Goal: Information Seeking & Learning: Understand process/instructions

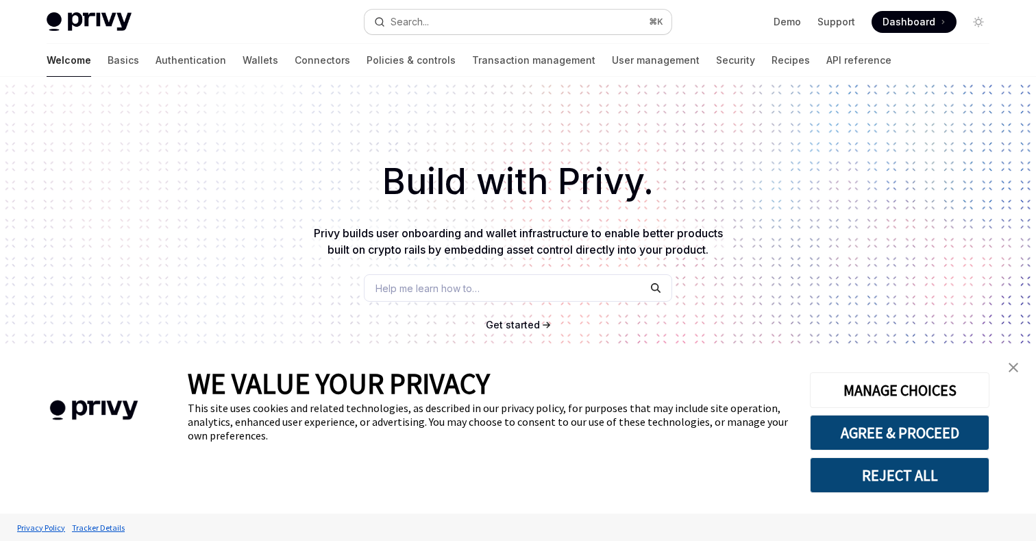
click at [469, 16] on button "Search... ⌘ K" at bounding box center [518, 22] width 307 height 25
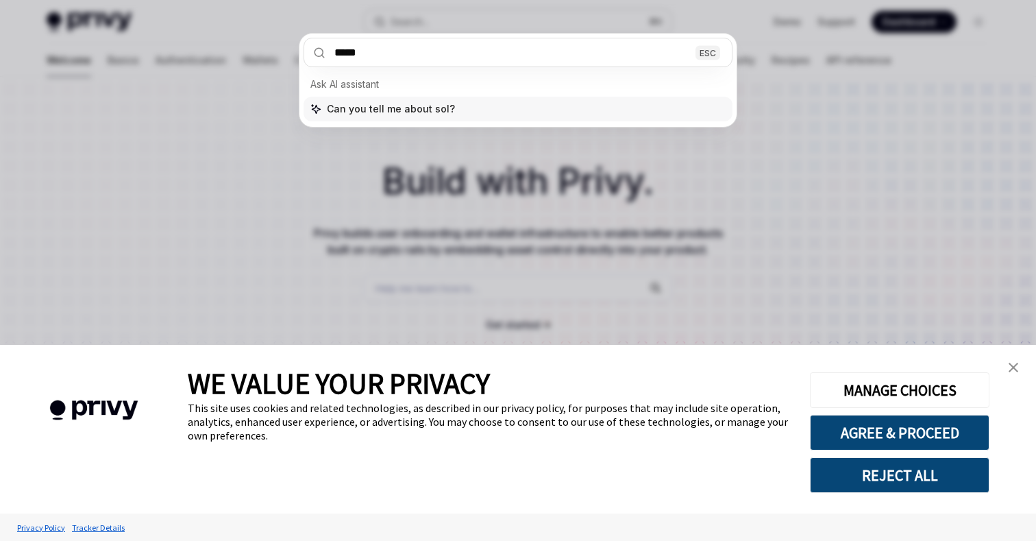
type input "******"
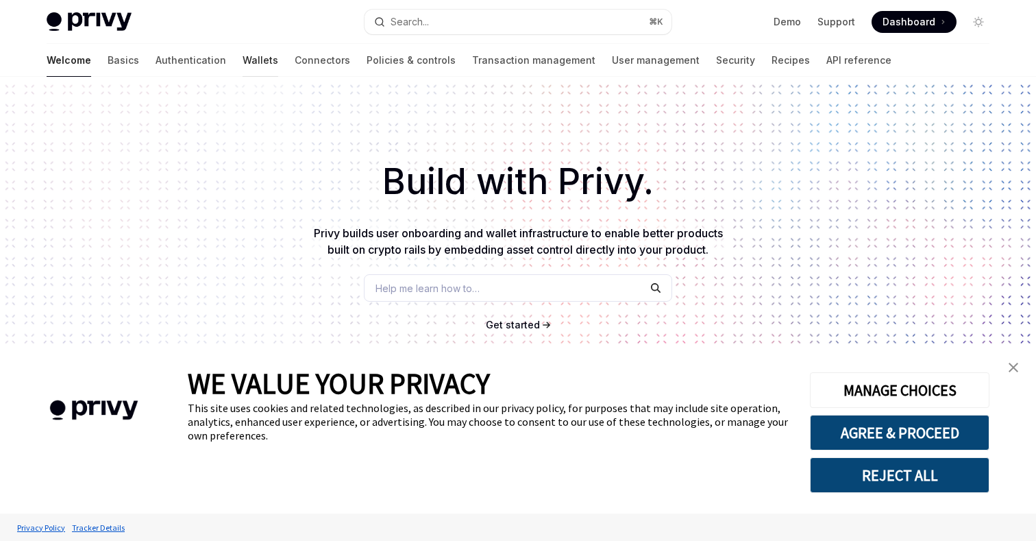
click at [243, 64] on link "Wallets" at bounding box center [261, 60] width 36 height 33
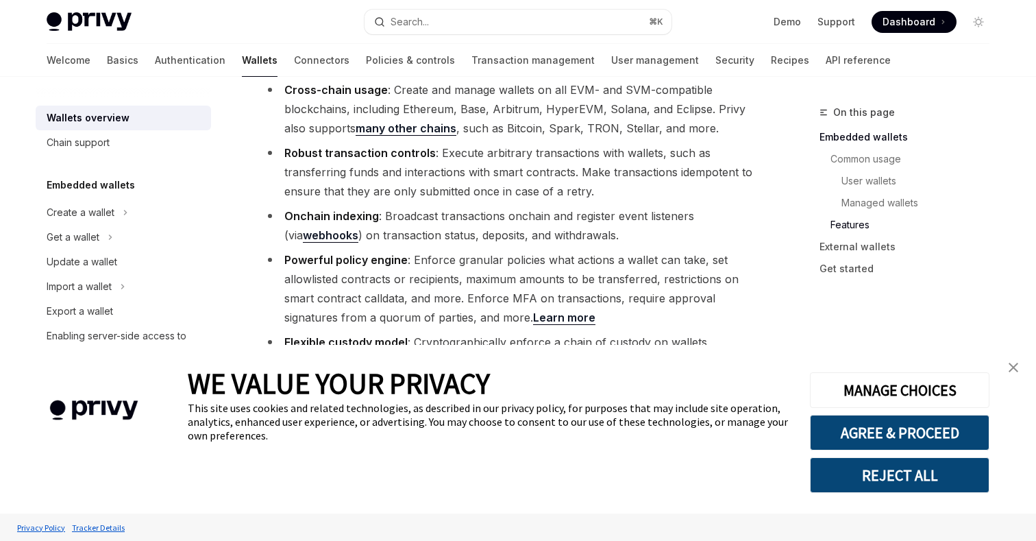
scroll to position [1639, 0]
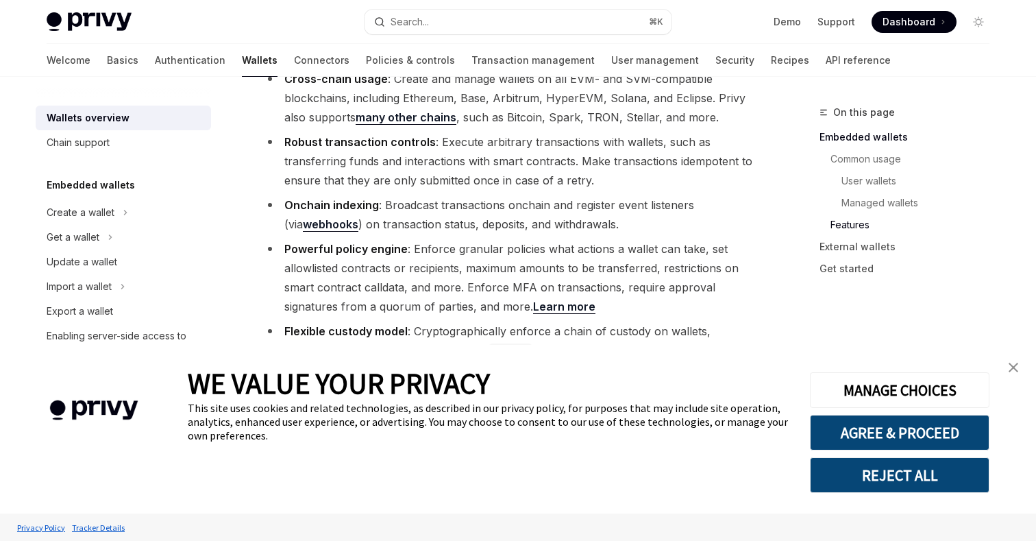
click at [1011, 367] on img "close banner" at bounding box center [1014, 368] width 10 height 10
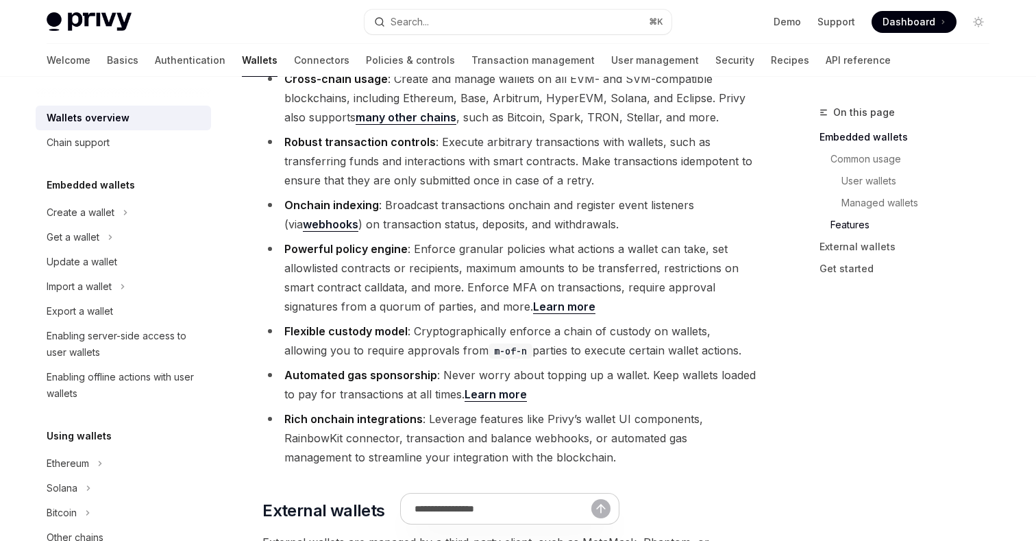
click at [376, 260] on ul "Cross-chain usage : Create and manage wallets on all EVM- and SVM-compatible bl…" at bounding box center [510, 268] width 494 height 398
click at [158, 234] on div "Get a wallet" at bounding box center [123, 237] width 175 height 25
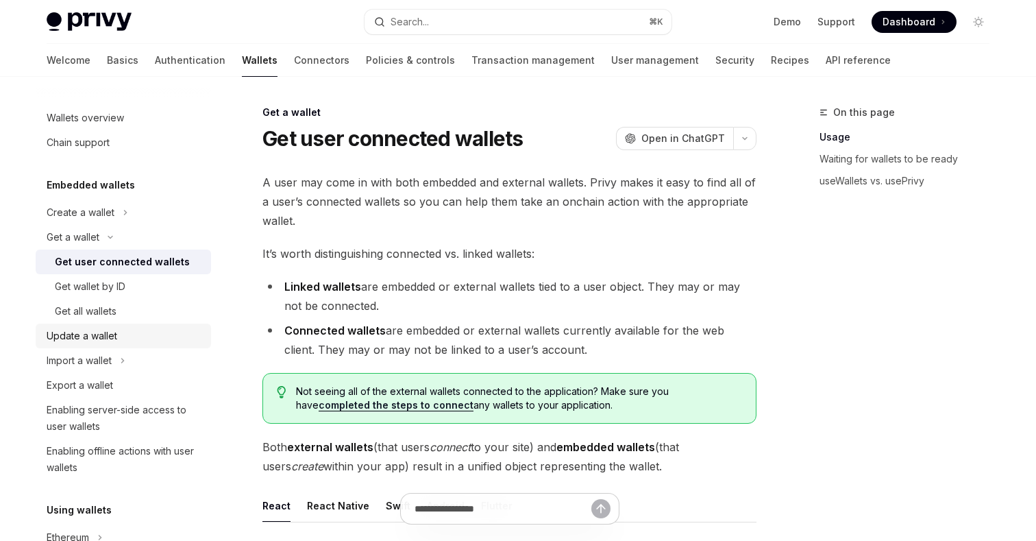
click at [125, 336] on div "Update a wallet" at bounding box center [125, 336] width 156 height 16
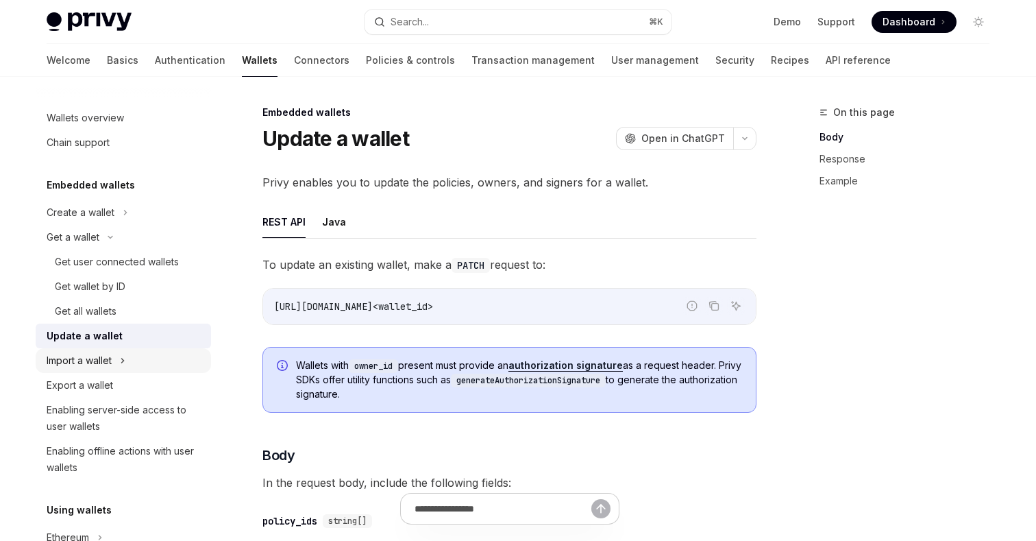
click at [117, 357] on div "Import a wallet" at bounding box center [123, 360] width 175 height 25
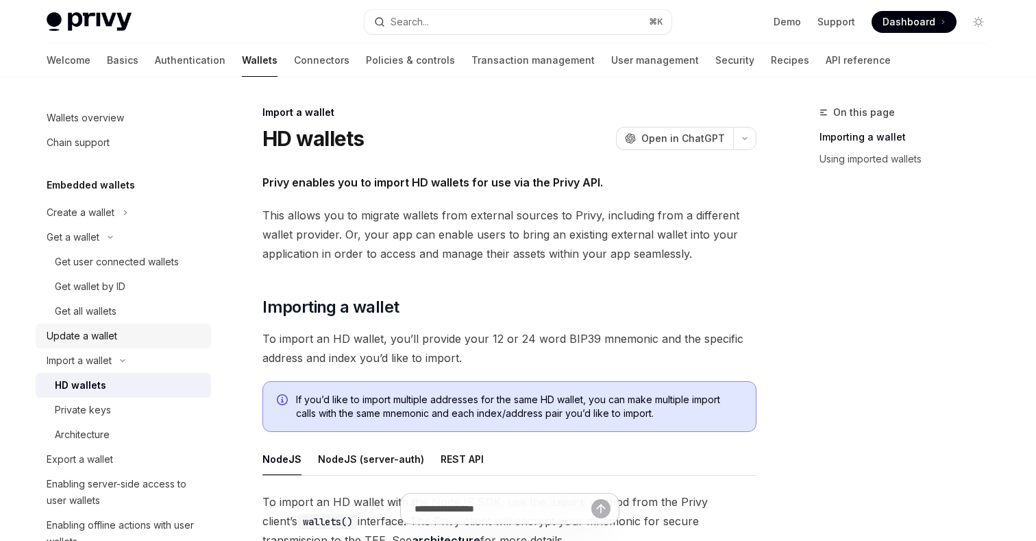
click at [128, 339] on div "Update a wallet" at bounding box center [125, 336] width 156 height 16
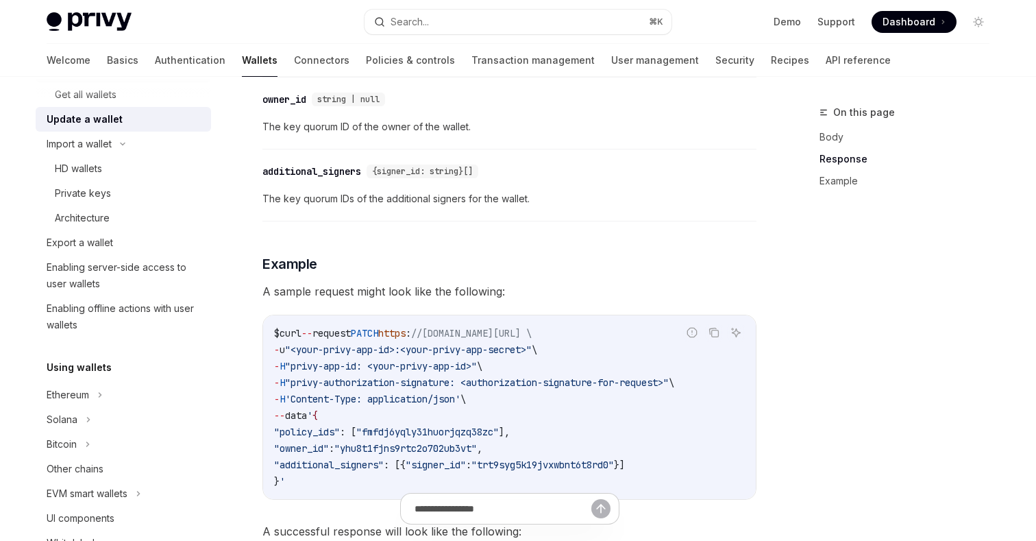
scroll to position [219, 0]
click at [73, 412] on div "Solana" at bounding box center [62, 417] width 31 height 16
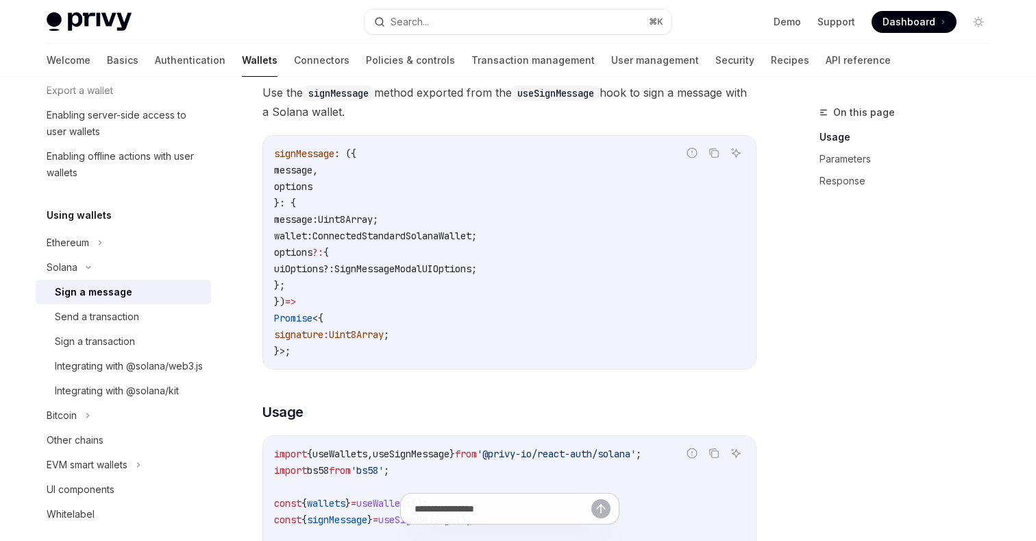
scroll to position [373, 0]
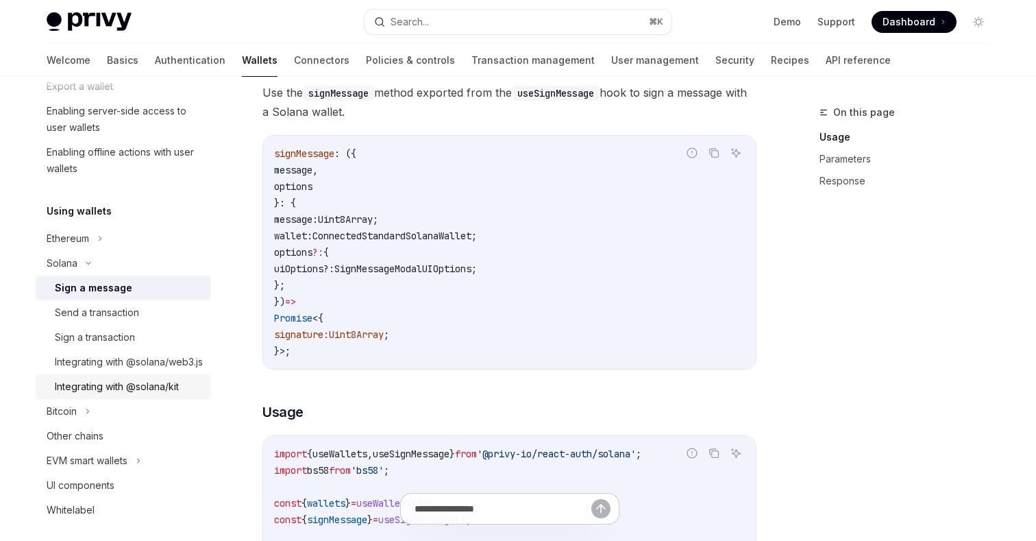
click at [125, 399] on link "Integrating with @solana/kit" at bounding box center [123, 386] width 175 height 25
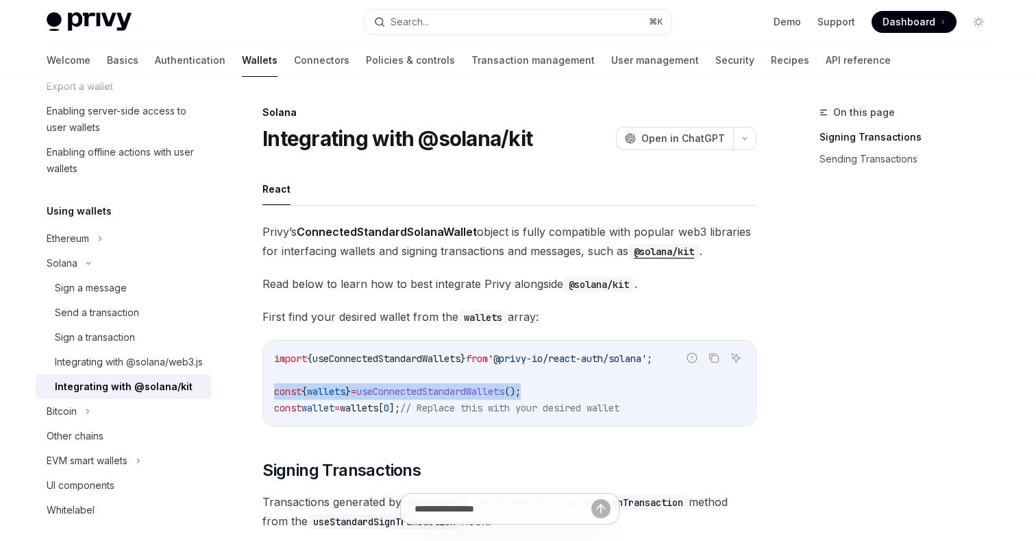
drag, startPoint x: 562, startPoint y: 387, endPoint x: 260, endPoint y: 387, distance: 301.6
copy span "const { wallets } = useConnectedStandardWallets ();"
drag, startPoint x: 272, startPoint y: 354, endPoint x: 680, endPoint y: 358, distance: 407.9
click at [680, 358] on div "import { useConnectedStandardWallets } from '@privy-io/react-auth/solana' ; con…" at bounding box center [509, 383] width 493 height 85
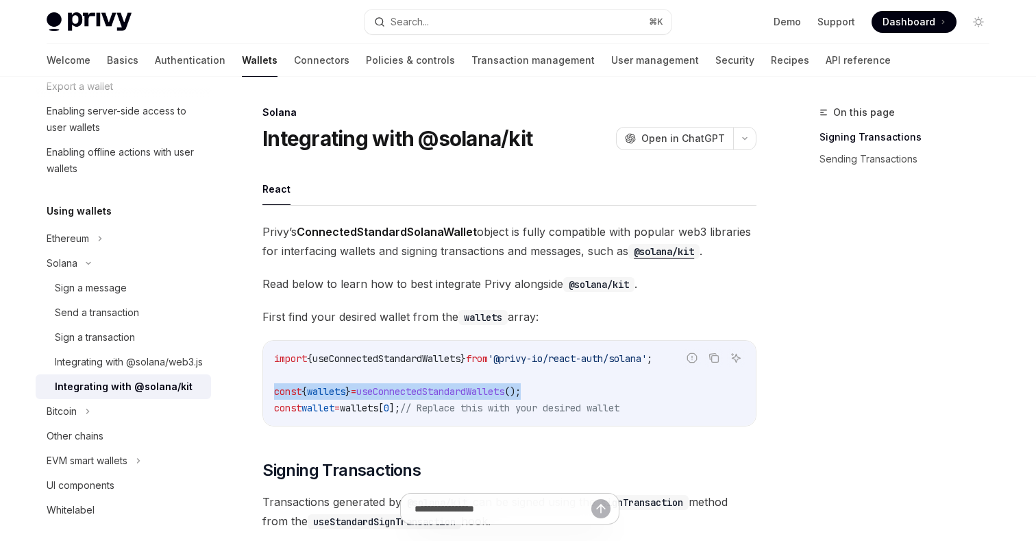
copy span "import { useConnectedStandardWallets } from '@privy-io/react-auth/solana'"
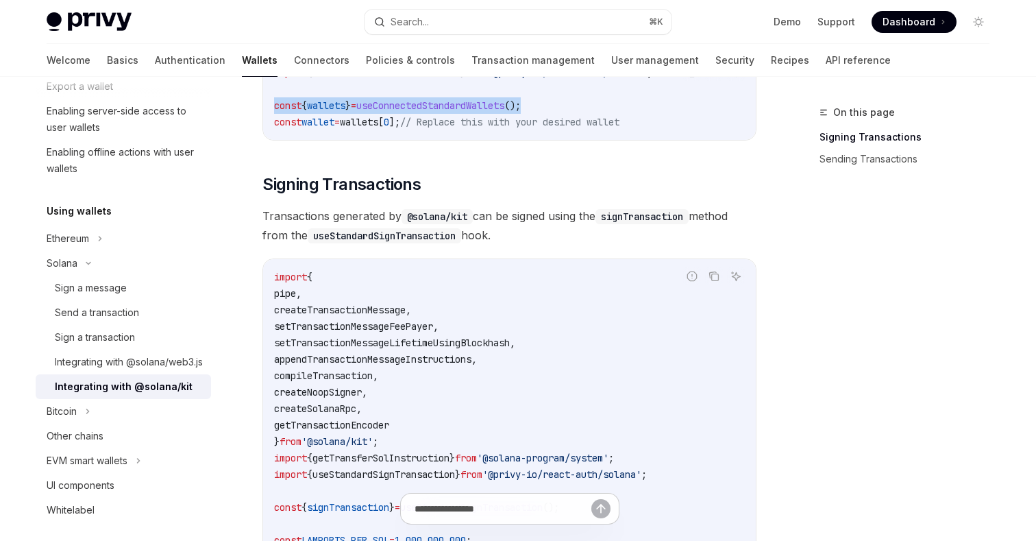
scroll to position [303, 0]
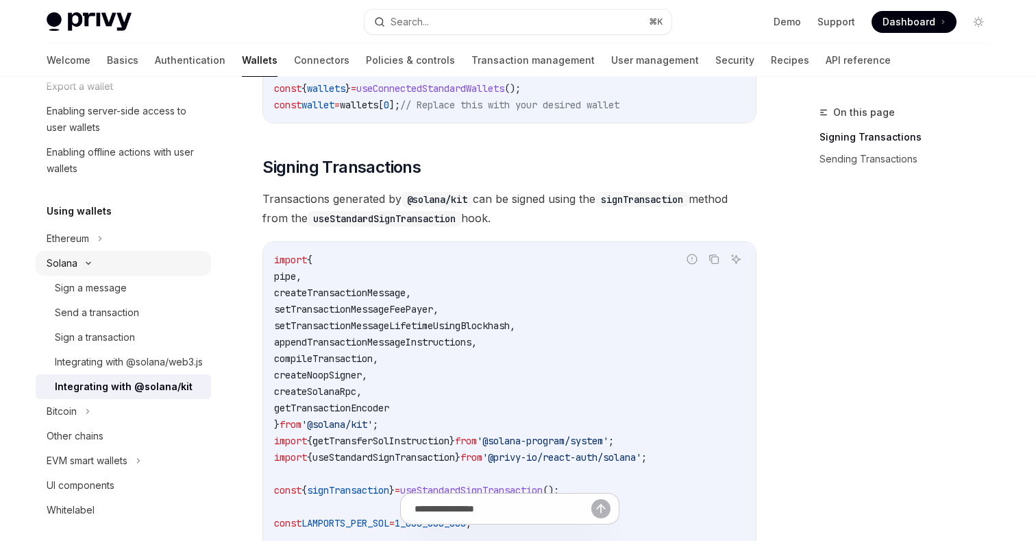
click at [124, 267] on div "Solana" at bounding box center [123, 263] width 175 height 25
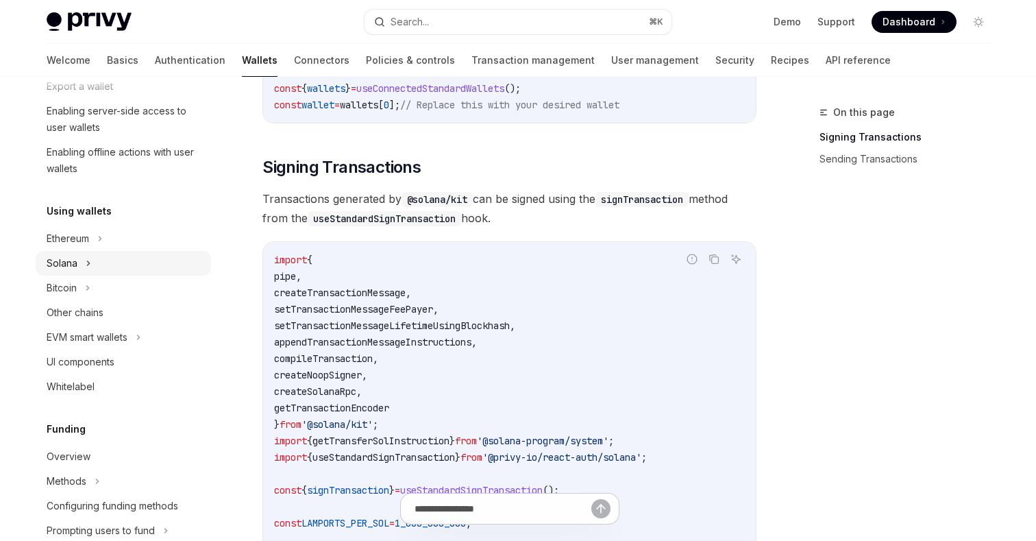
click at [114, 264] on div "Solana" at bounding box center [123, 263] width 175 height 25
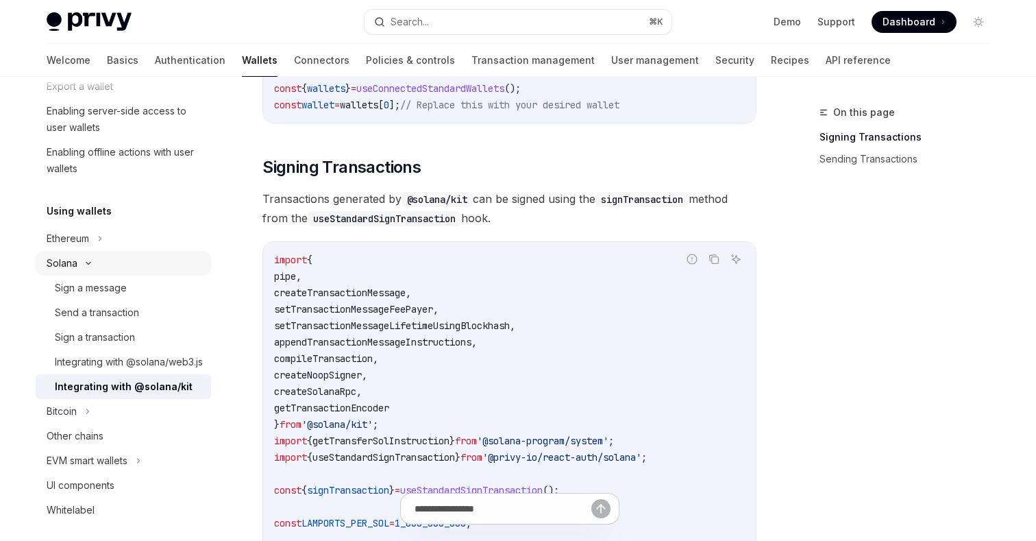
click at [109, 261] on div "Solana" at bounding box center [123, 263] width 175 height 25
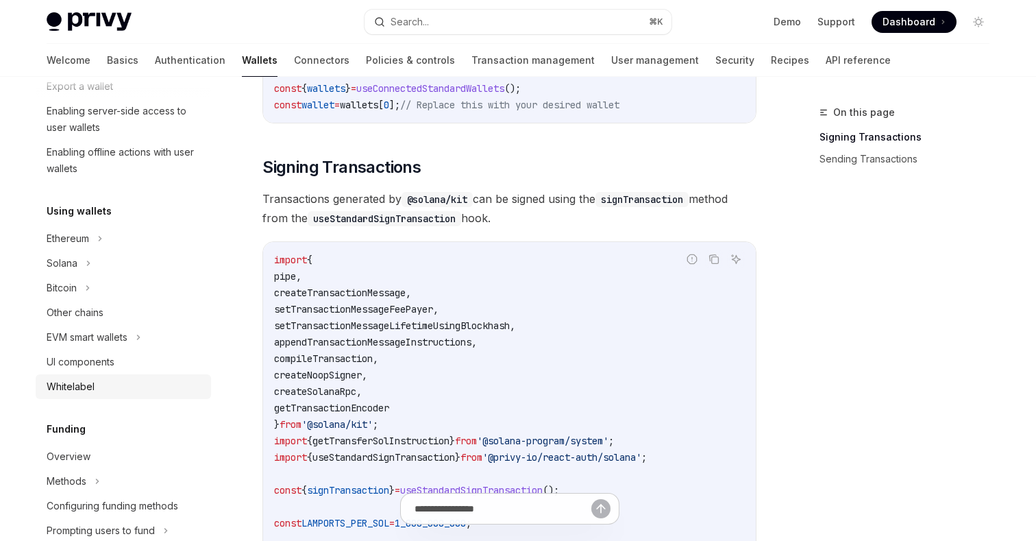
click at [113, 384] on div "Whitelabel" at bounding box center [125, 386] width 156 height 16
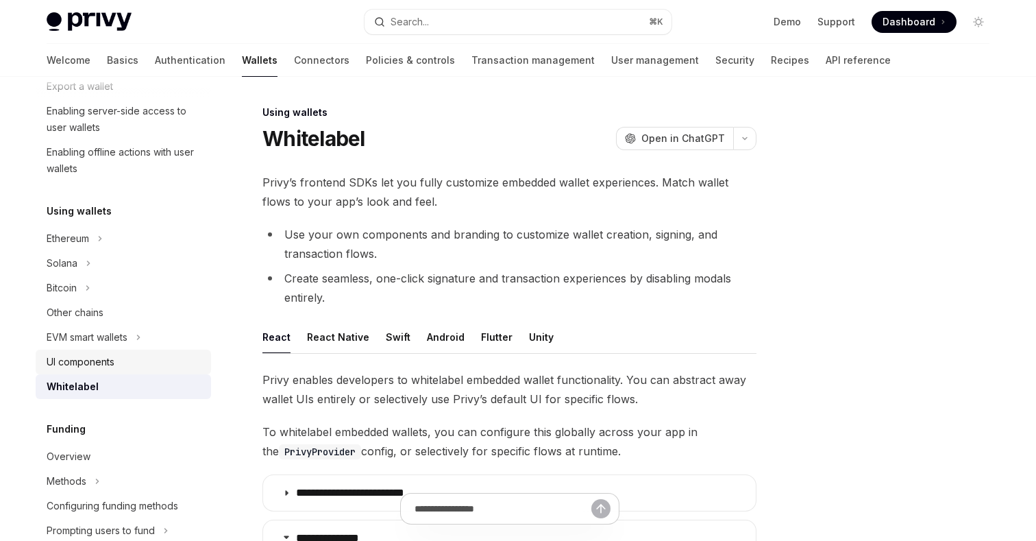
click at [125, 365] on div "UI components" at bounding box center [125, 362] width 156 height 16
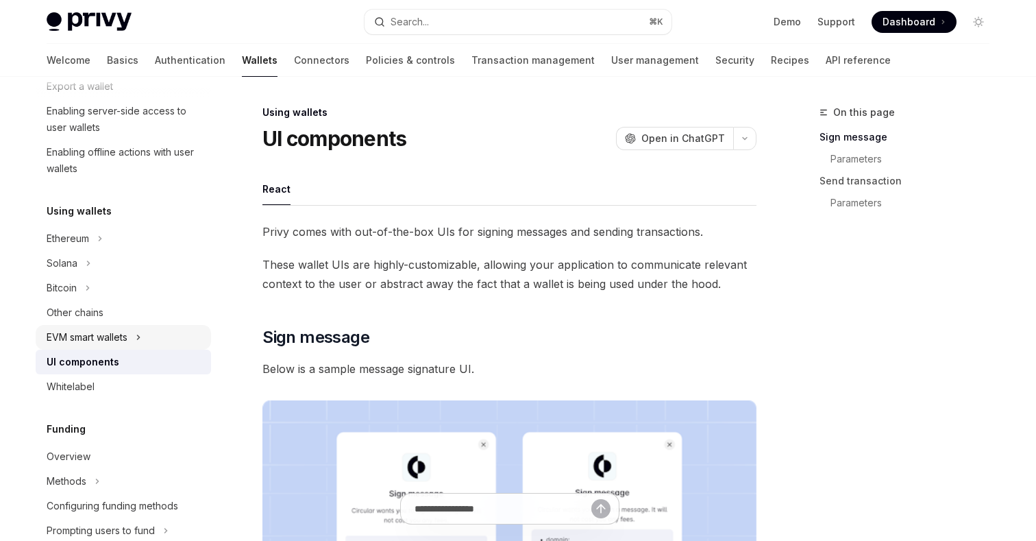
click at [141, 333] on icon at bounding box center [138, 337] width 5 height 16
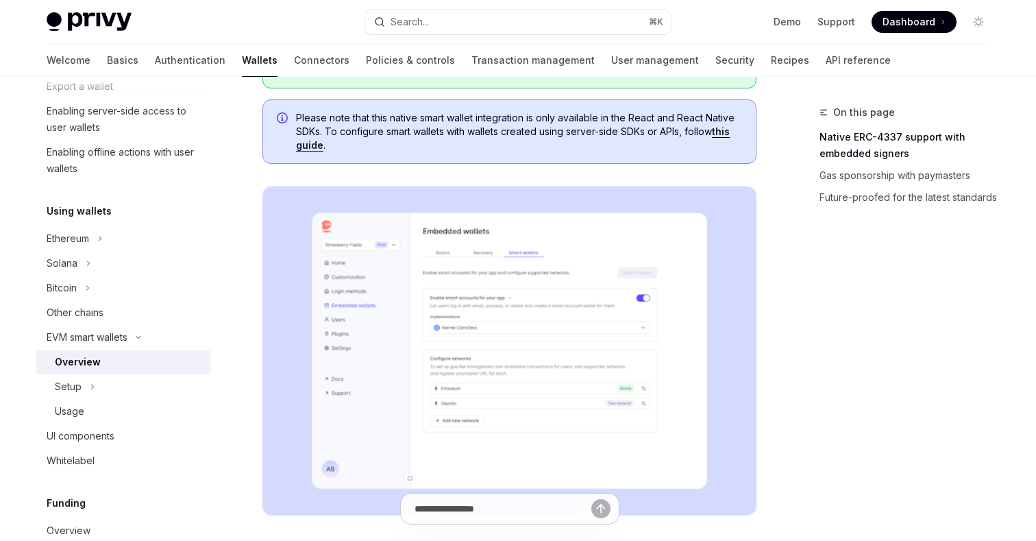
scroll to position [228, 0]
click at [137, 335] on icon at bounding box center [138, 337] width 16 height 5
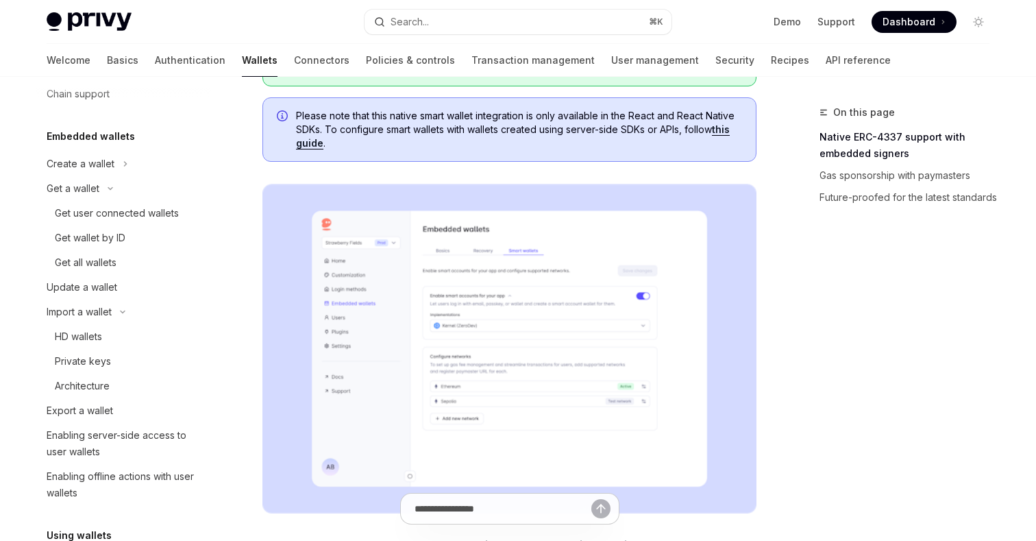
scroll to position [0, 0]
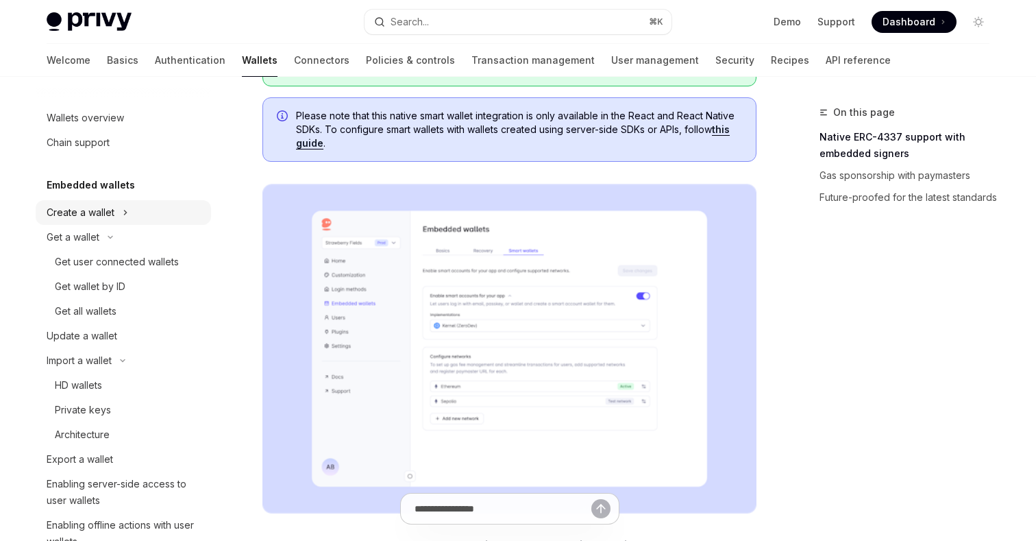
click at [92, 212] on div "Create a wallet" at bounding box center [81, 212] width 68 height 16
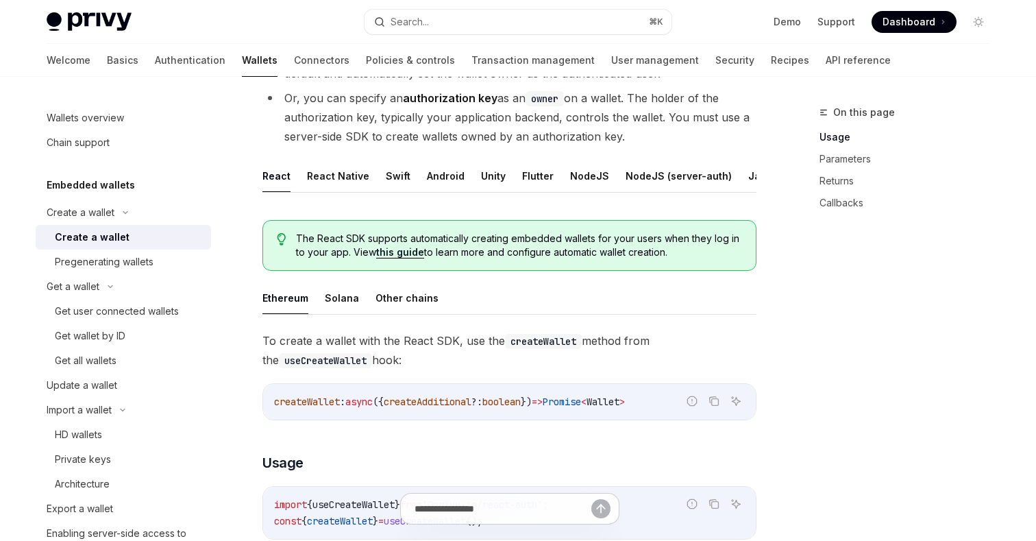
scroll to position [165, 0]
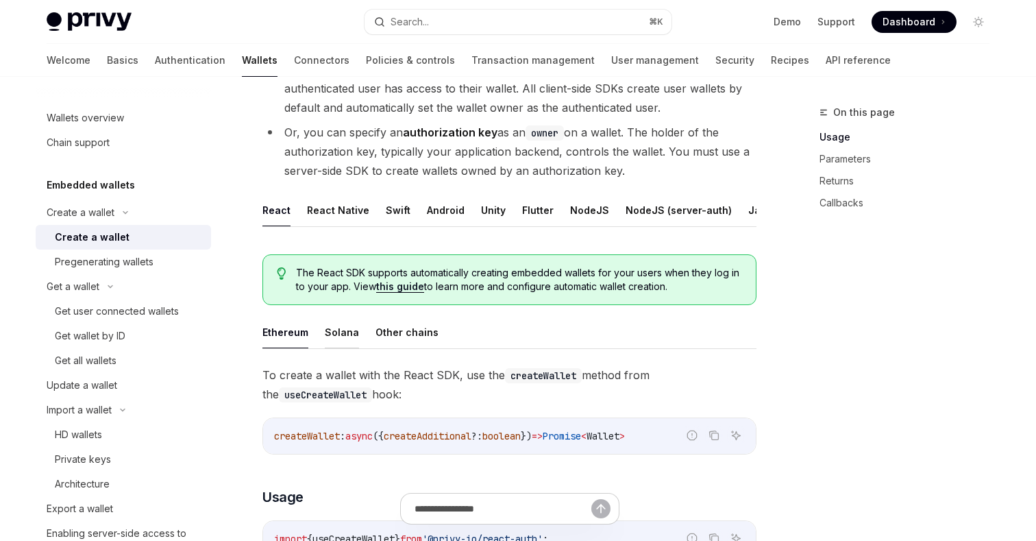
click at [345, 341] on button "Solana" at bounding box center [342, 332] width 34 height 32
type textarea "*"
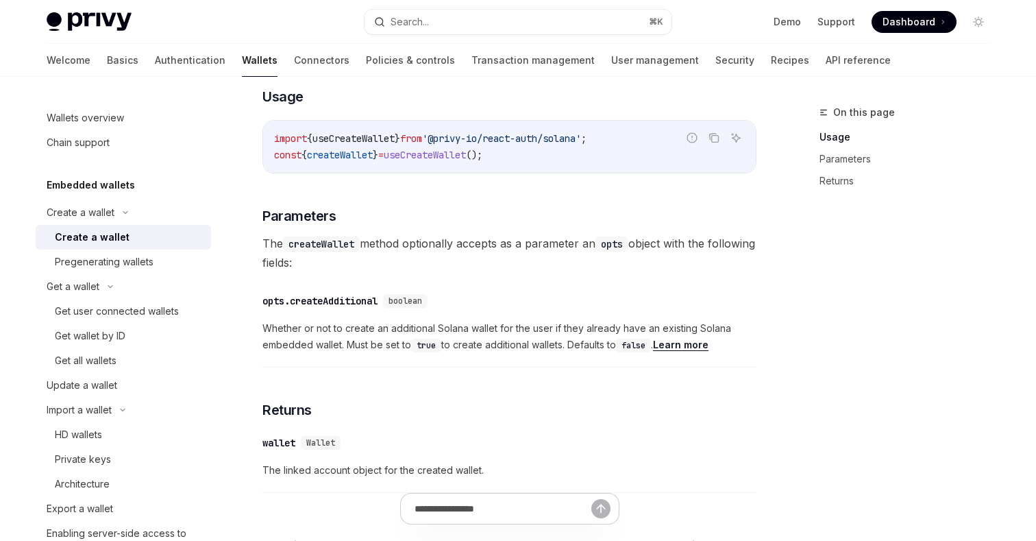
scroll to position [570, 0]
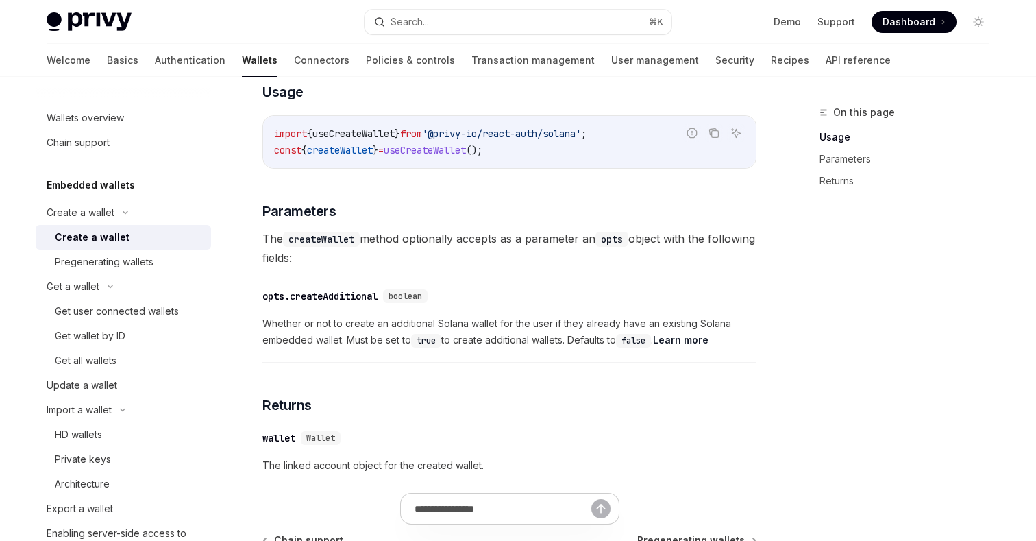
click at [581, 132] on span "'@privy-io/react-auth/solana'" at bounding box center [501, 133] width 159 height 12
copy span "solana"
click at [357, 127] on span "useCreateWallet" at bounding box center [354, 133] width 82 height 12
click at [357, 138] on span "useCreateWallet" at bounding box center [354, 133] width 82 height 12
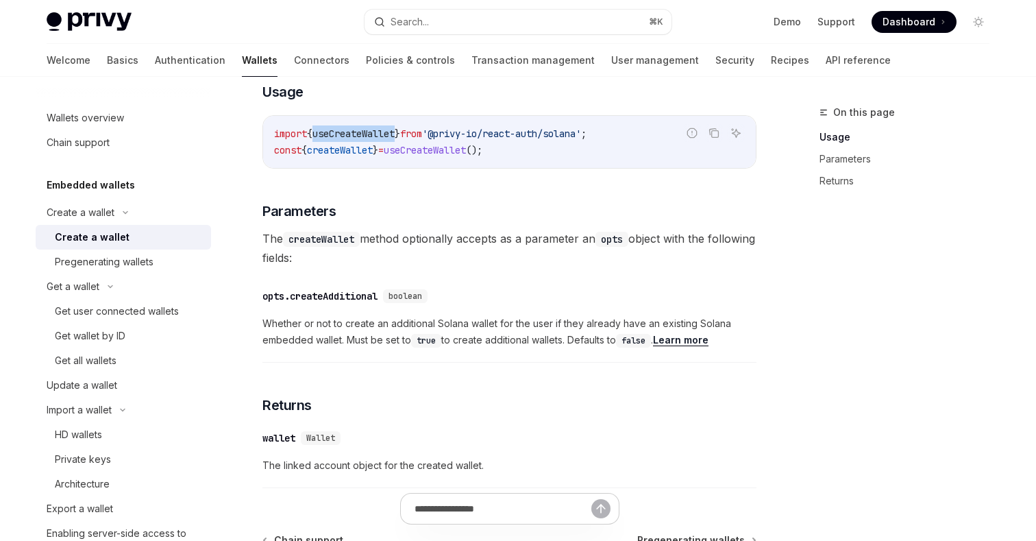
click at [357, 138] on span "useCreateWallet" at bounding box center [354, 133] width 82 height 12
copy span "useCreateWallet"
drag, startPoint x: 409, startPoint y: 148, endPoint x: 270, endPoint y: 149, distance: 138.5
click at [270, 149] on div "import { useCreateWallet } from '@privy-io/react-auth/solana' ; const { createW…" at bounding box center [509, 142] width 493 height 52
copy span "const { createWallet } ="
